Goal: Transaction & Acquisition: Purchase product/service

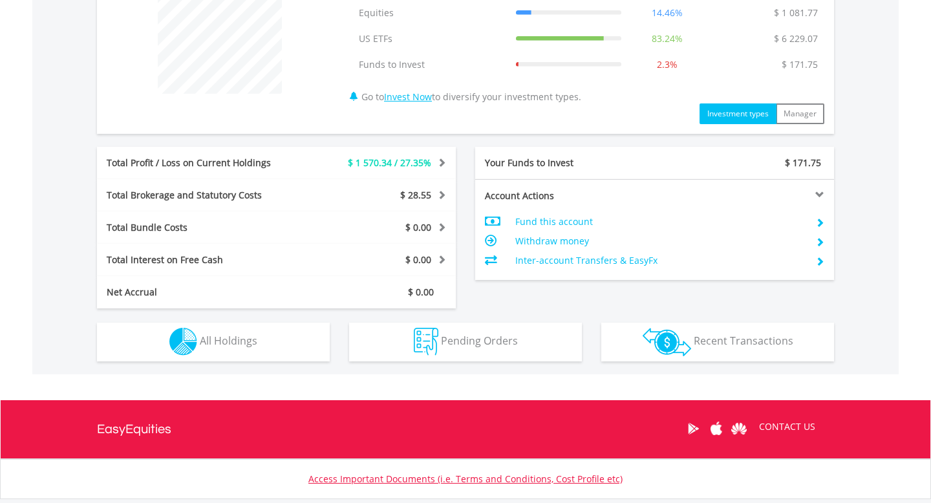
scroll to position [616, 0]
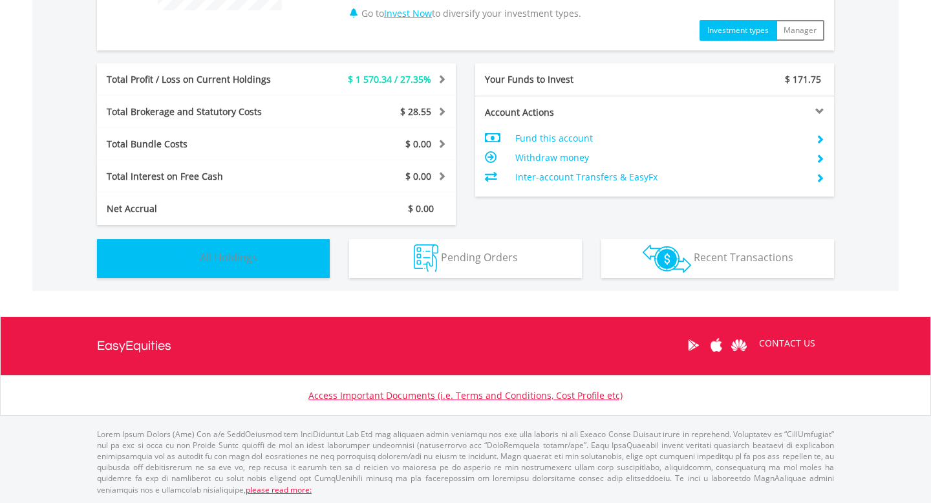
click at [243, 261] on span "All Holdings" at bounding box center [229, 257] width 58 height 14
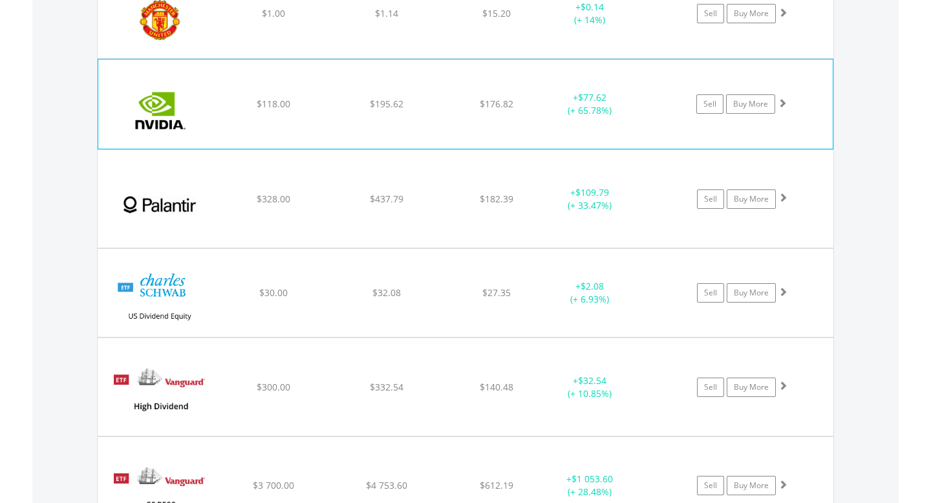
scroll to position [1391, 0]
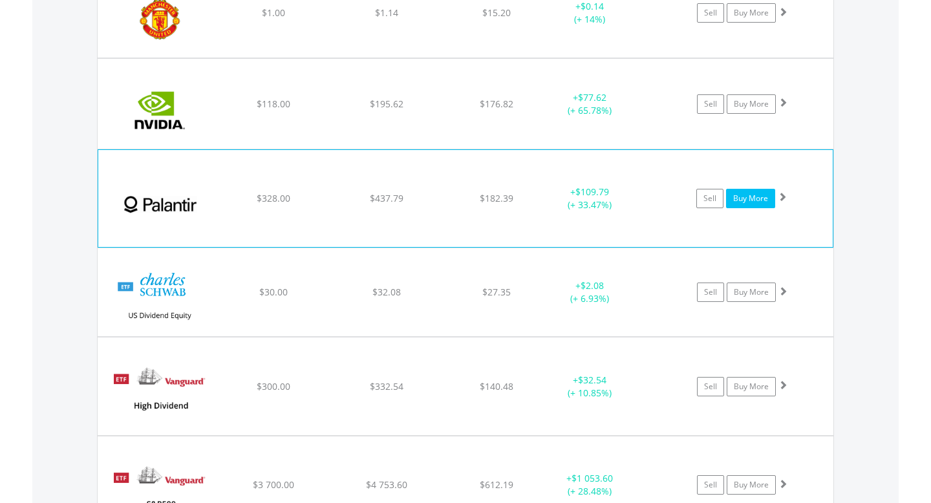
click at [735, 199] on link "Buy More" at bounding box center [750, 198] width 49 height 19
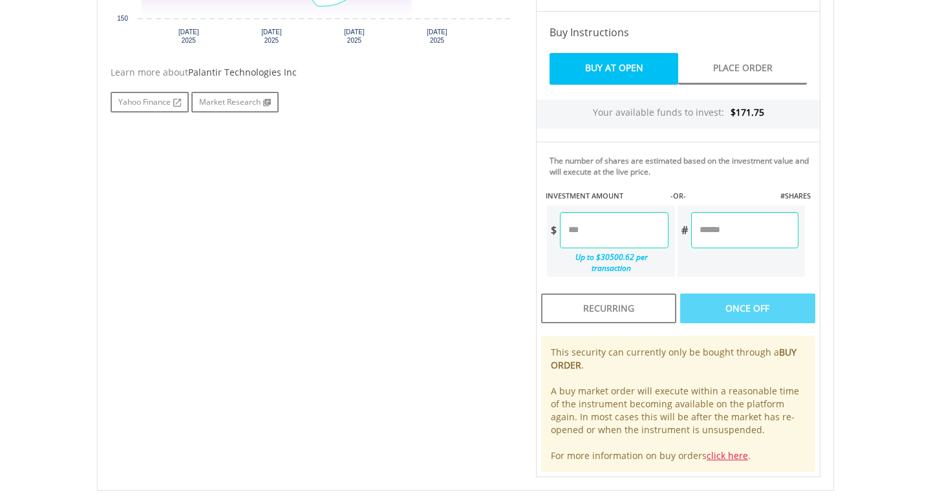
scroll to position [602, 0]
click at [602, 222] on input "number" at bounding box center [614, 229] width 108 height 36
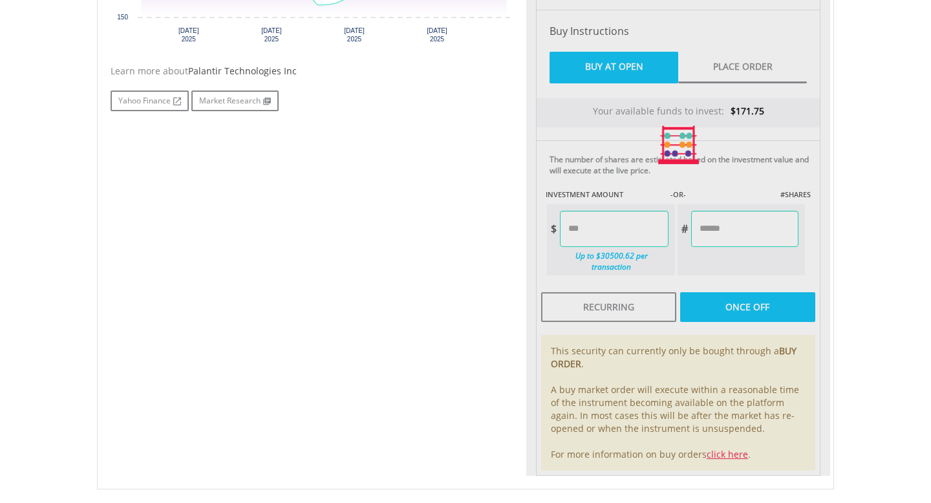
click at [736, 287] on div "Last Updated Price: 15-min. Delay* Price Update Cost: 0 Credits Market Closed S…" at bounding box center [678, 145] width 304 height 662
type input "*****"
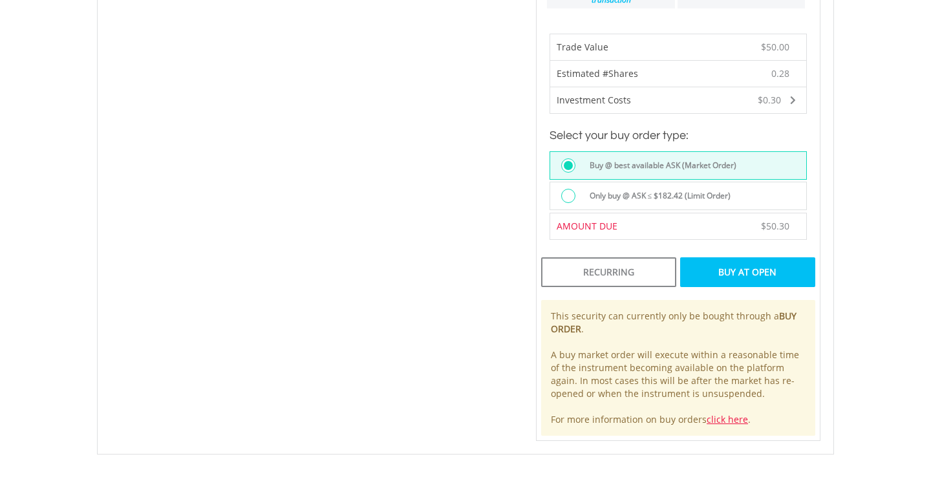
scroll to position [896, 0]
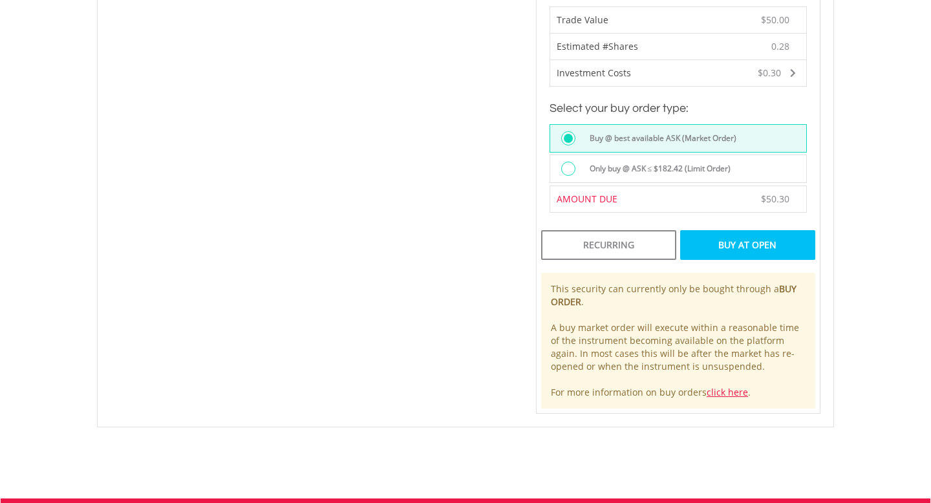
click at [746, 240] on div "Buy At Open" at bounding box center [747, 245] width 135 height 30
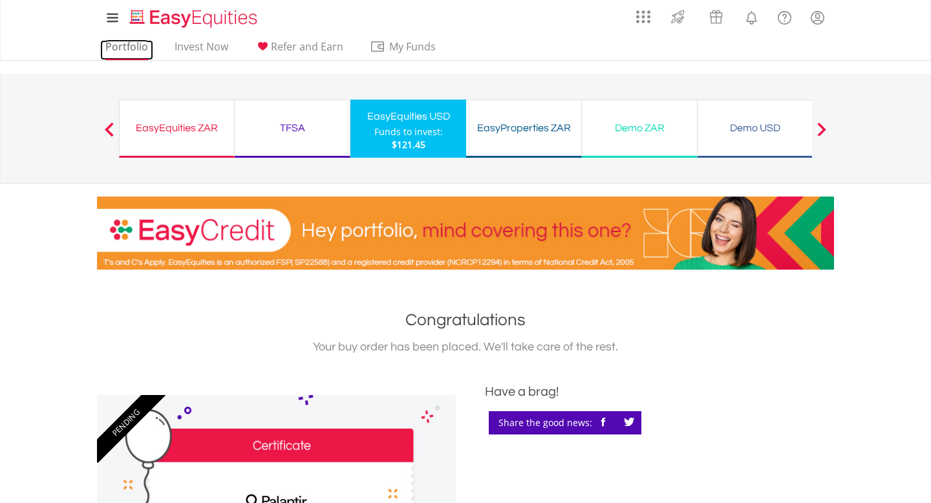
click at [124, 54] on link "Portfolio" at bounding box center [126, 50] width 53 height 20
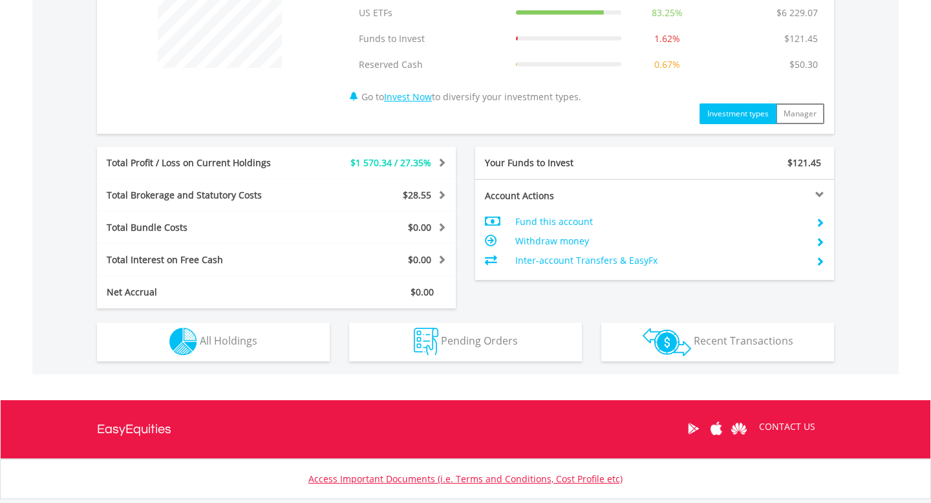
scroll to position [642, 0]
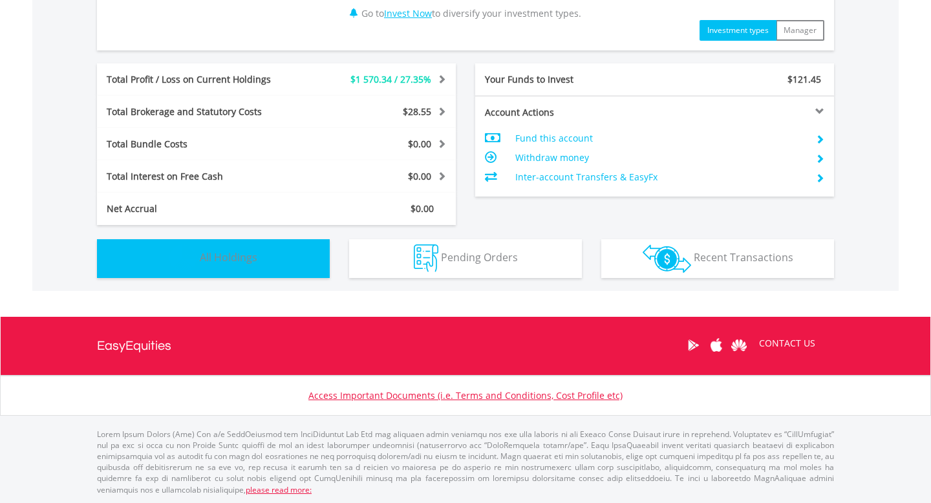
click at [262, 264] on button "Holdings All Holdings" at bounding box center [213, 258] width 233 height 39
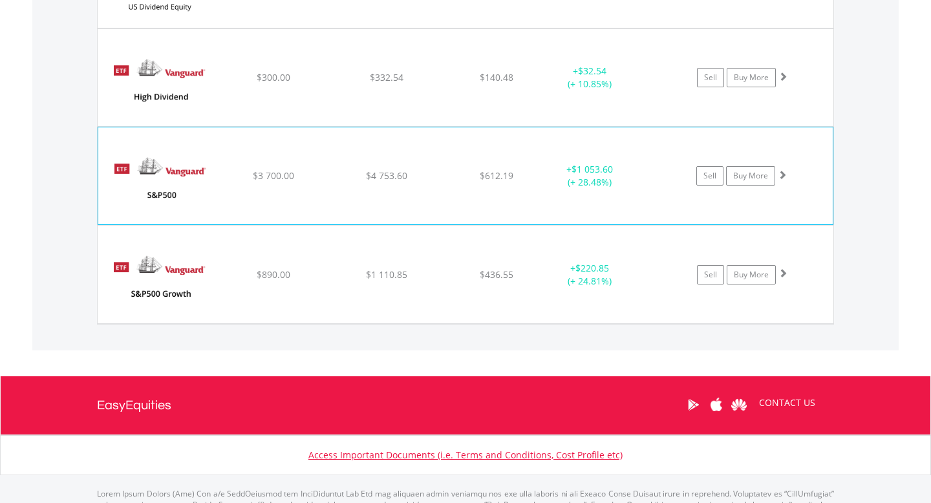
scroll to position [1726, 0]
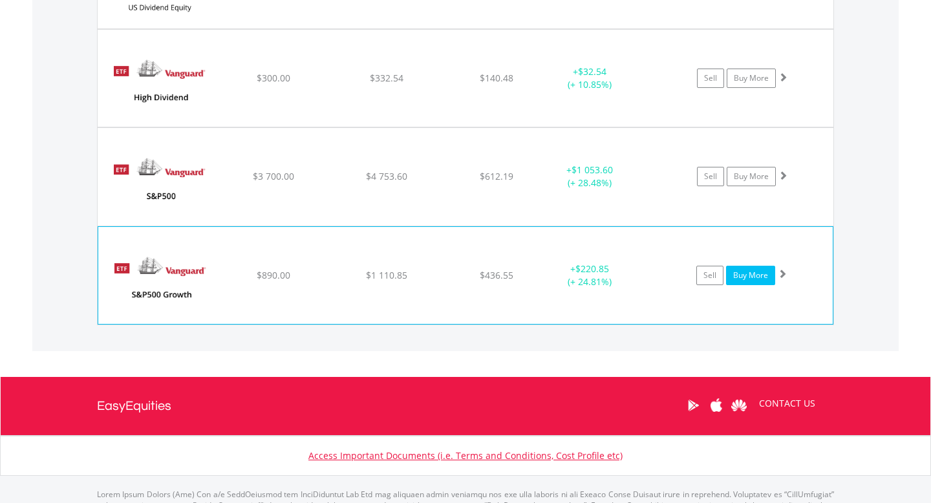
click at [744, 266] on link "Buy More" at bounding box center [750, 275] width 49 height 19
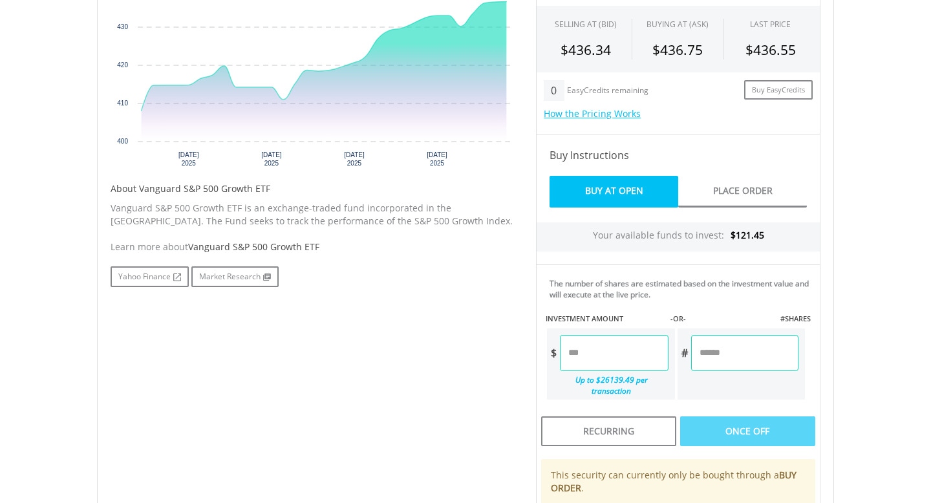
scroll to position [485, 0]
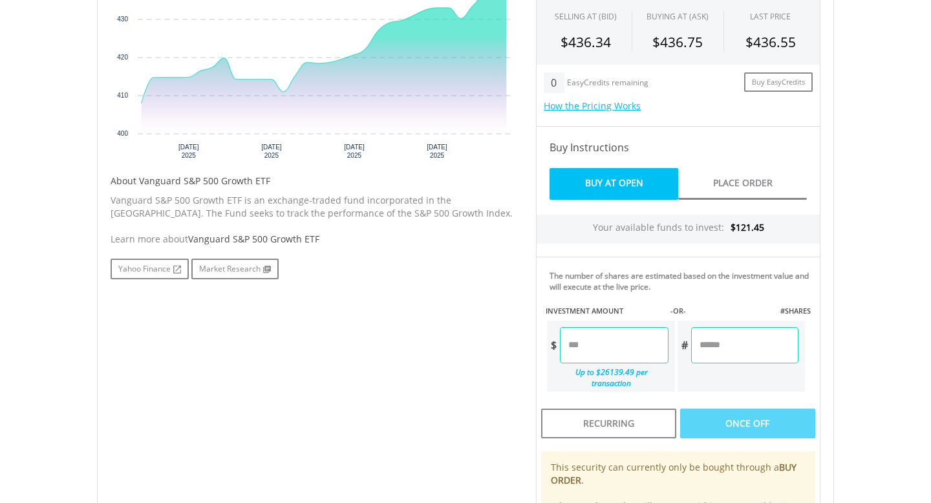
click at [653, 349] on input "number" at bounding box center [614, 345] width 108 height 36
click at [777, 422] on div "Last Updated Price: 15-min. Delay* Price Update Cost: 0 Credits Market Closed S…" at bounding box center [678, 262] width 304 height 662
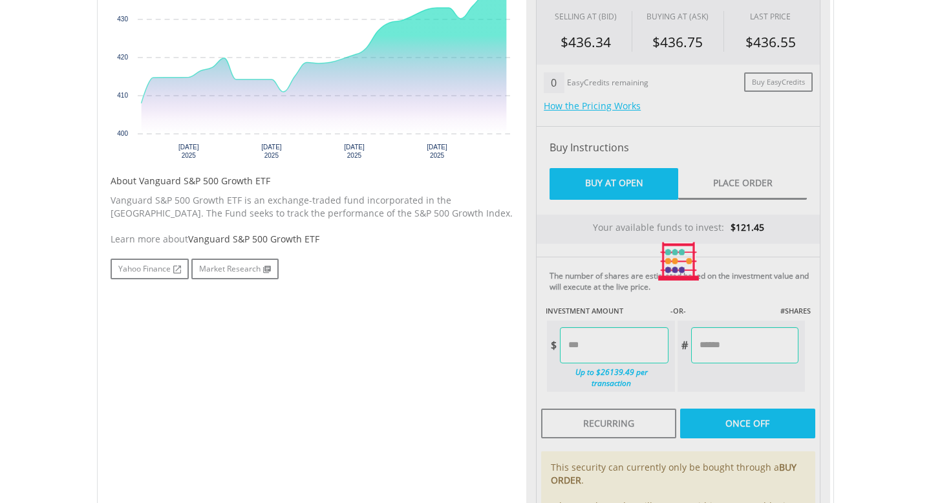
type input "******"
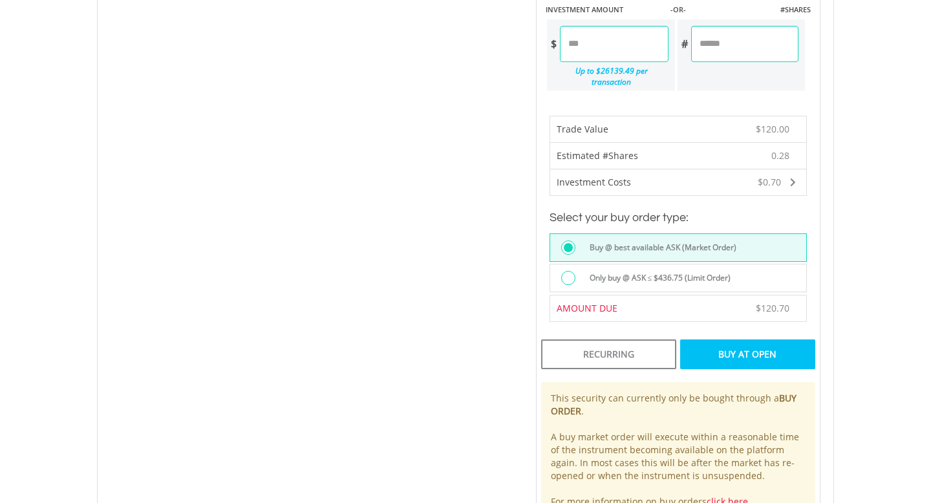
scroll to position [787, 0]
click at [731, 339] on div "Buy At Open" at bounding box center [747, 354] width 135 height 30
